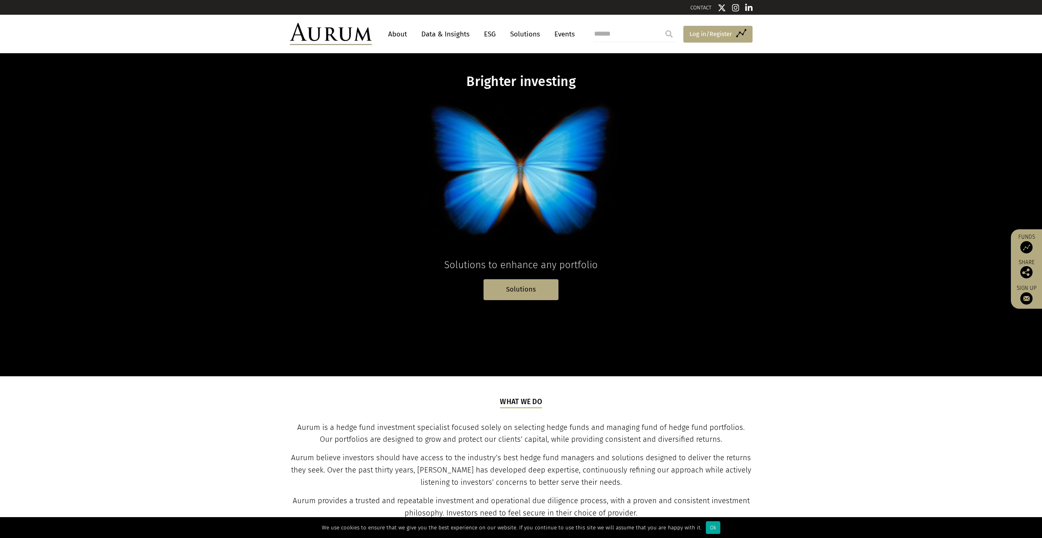
click at [720, 30] on span "Log in/Register" at bounding box center [710, 34] width 43 height 10
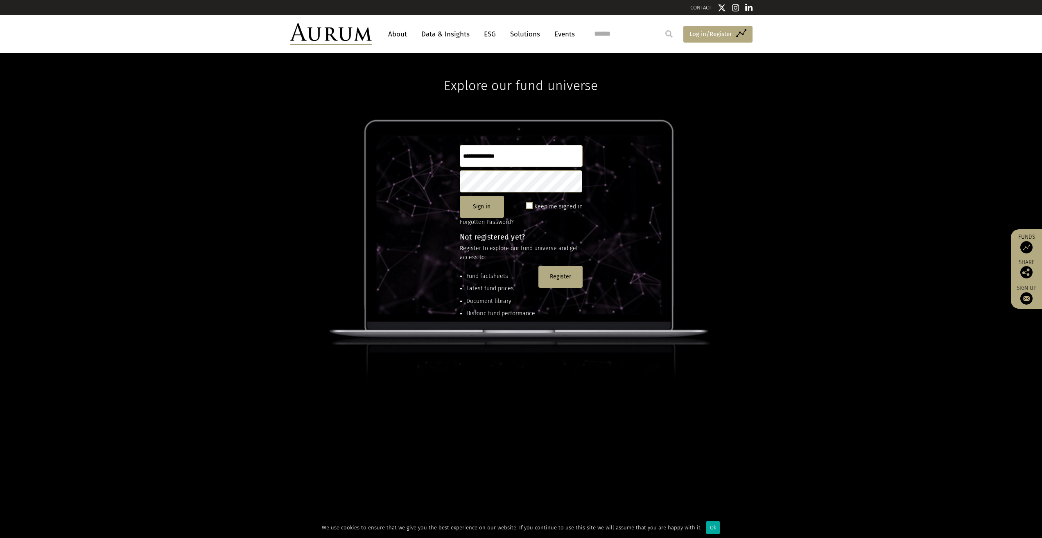
click at [716, 33] on span "Log in/Register" at bounding box center [710, 34] width 43 height 10
click at [745, 36] on link "Access Funds Log in/Register" at bounding box center [717, 34] width 69 height 17
